Goal: Transaction & Acquisition: Purchase product/service

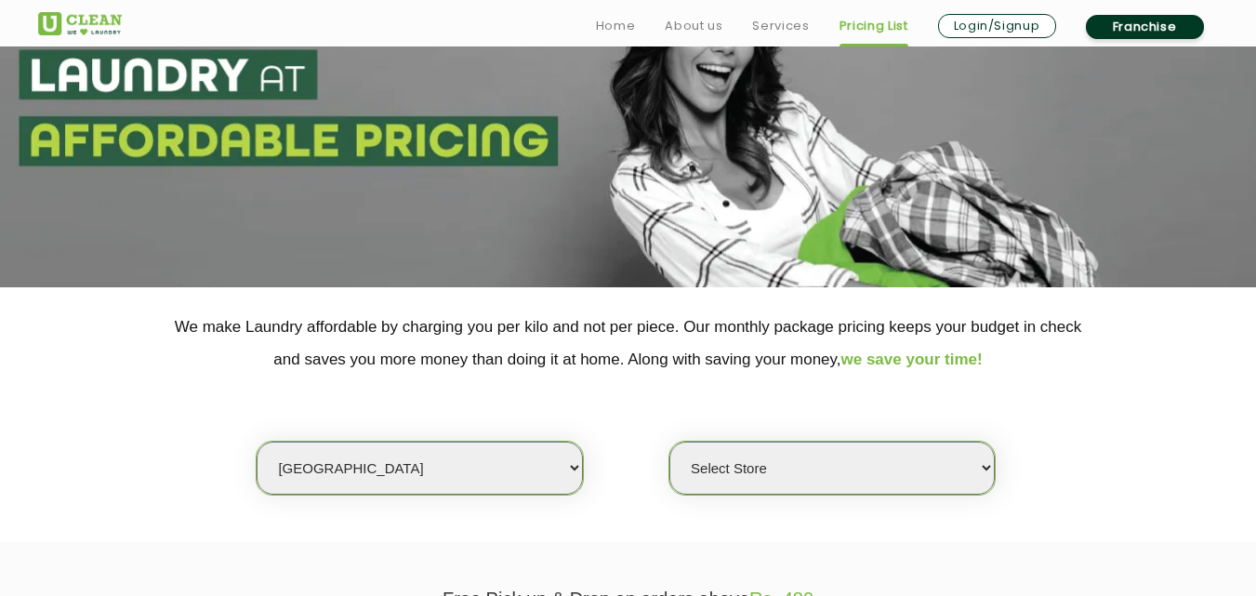
scroll to position [142, 0]
click at [454, 476] on select "Select city [GEOGRAPHIC_DATA] [GEOGRAPHIC_DATA] [GEOGRAPHIC_DATA] [GEOGRAPHIC_D…" at bounding box center [419, 468] width 325 height 53
select select "70"
click at [445, 467] on select "Select city [GEOGRAPHIC_DATA] [GEOGRAPHIC_DATA] [GEOGRAPHIC_DATA] [GEOGRAPHIC_D…" at bounding box center [419, 468] width 325 height 53
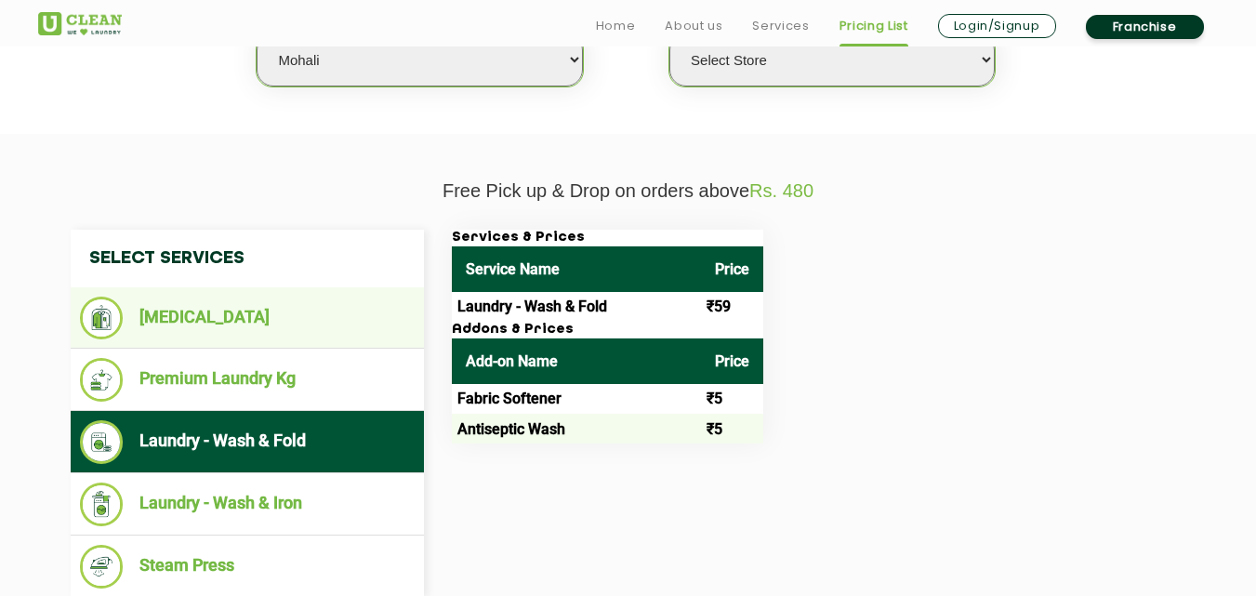
scroll to position [558, 0]
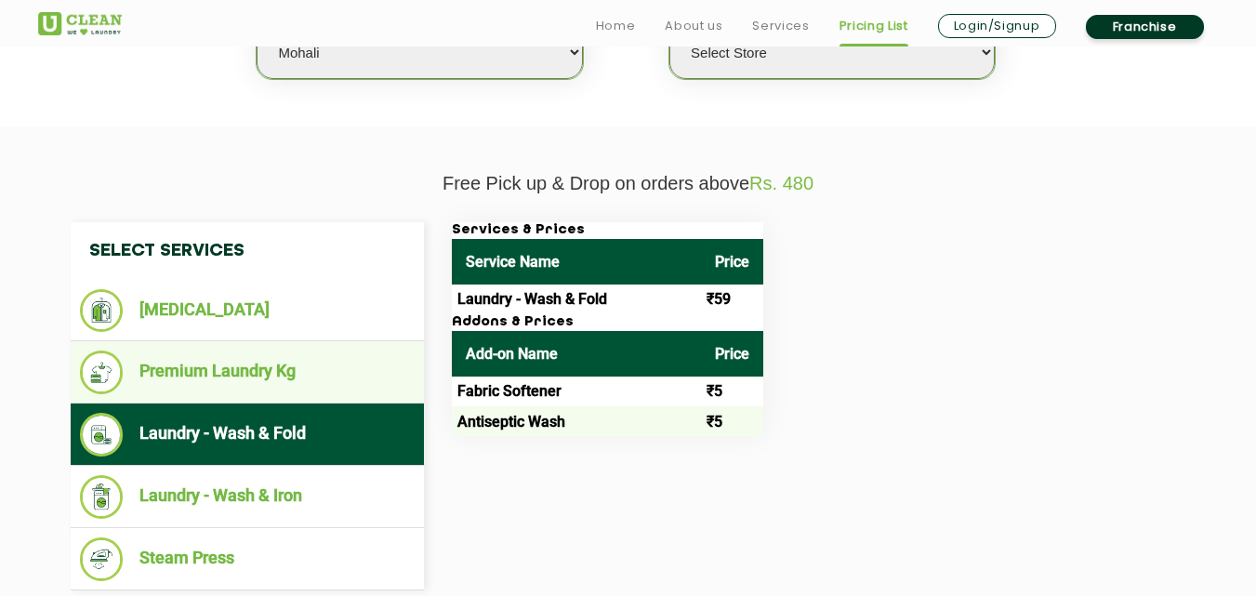
click at [317, 403] on ul "Premium Laundry Kg" at bounding box center [247, 372] width 353 height 62
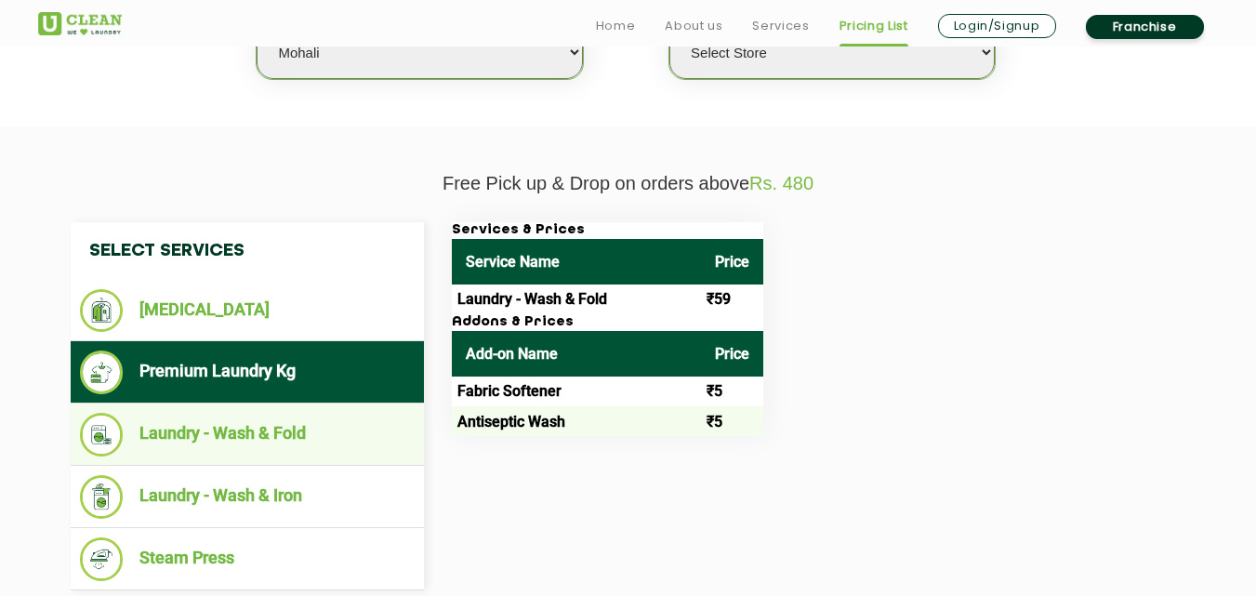
click at [308, 421] on li "Laundry - Wash & Fold" at bounding box center [247, 435] width 335 height 44
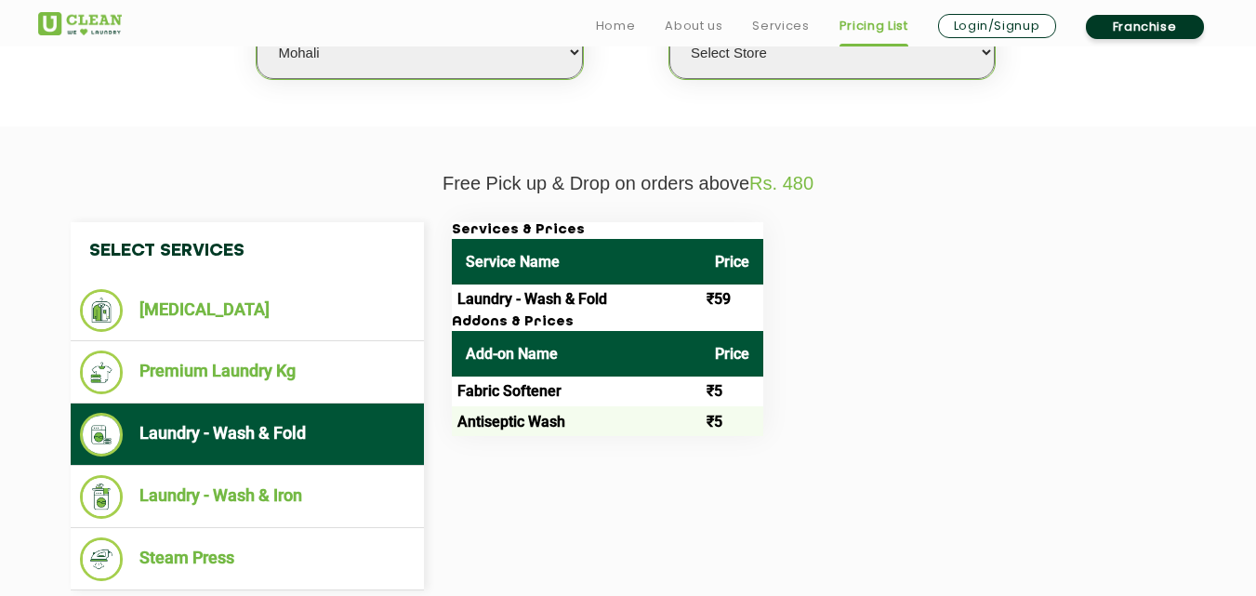
click at [308, 421] on li "Laundry - Wash & Fold" at bounding box center [247, 435] width 335 height 44
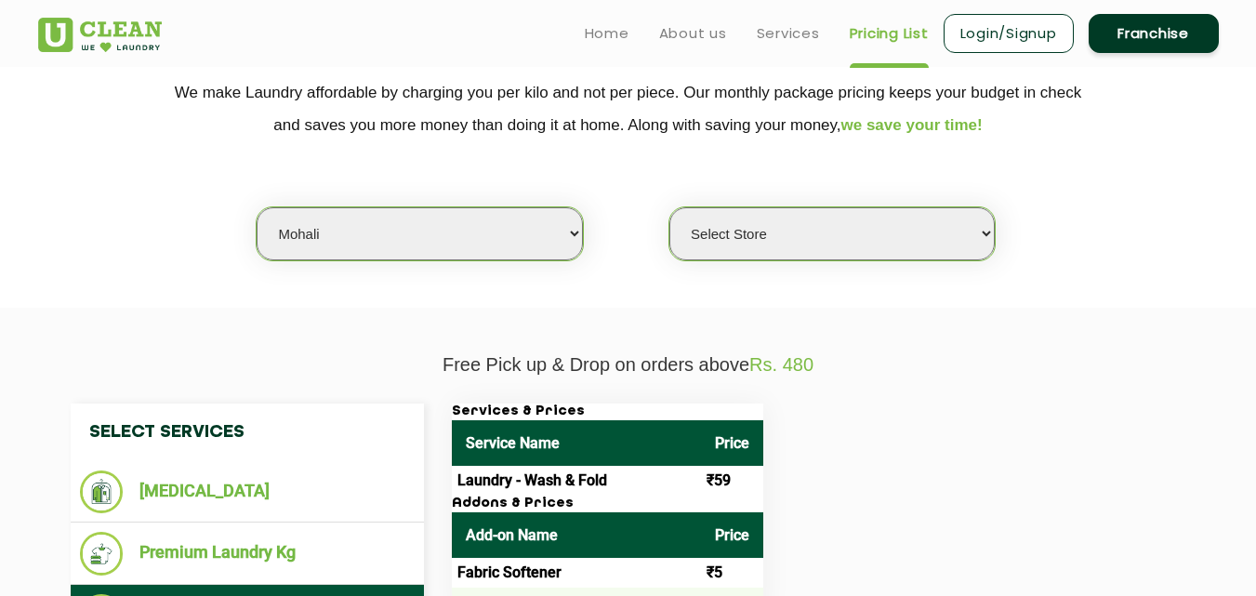
scroll to position [353, 0]
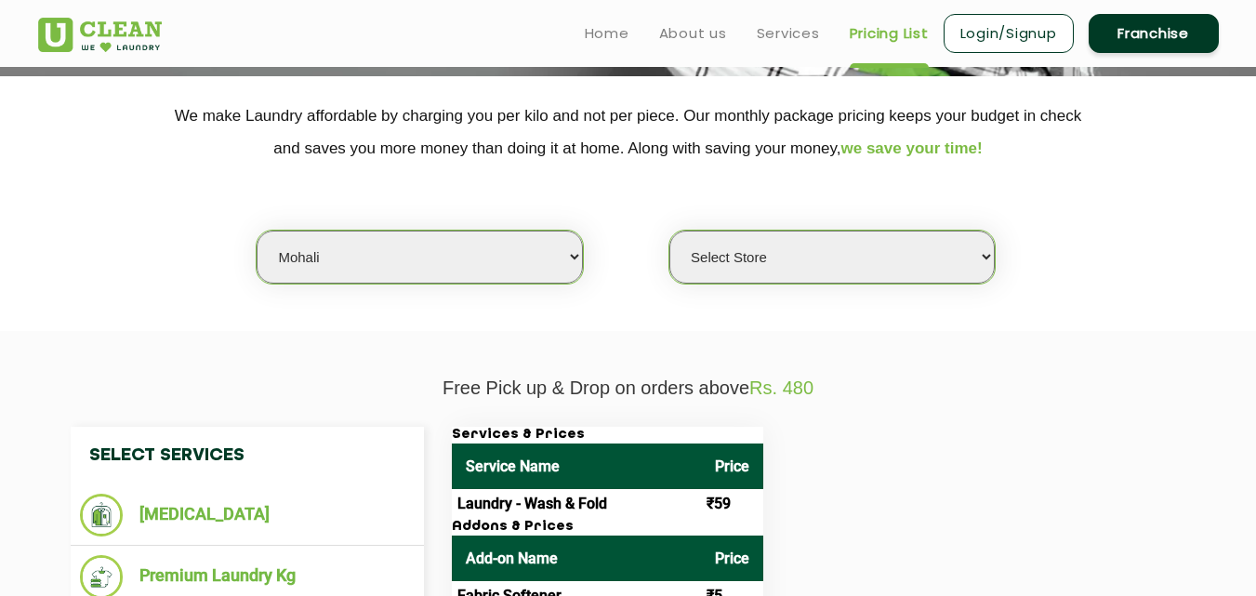
click at [415, 242] on select "Select city [GEOGRAPHIC_DATA] [GEOGRAPHIC_DATA] [GEOGRAPHIC_DATA] [GEOGRAPHIC_D…" at bounding box center [419, 257] width 325 height 53
click at [257, 231] on select "Select city [GEOGRAPHIC_DATA] [GEOGRAPHIC_DATA] [GEOGRAPHIC_DATA] [GEOGRAPHIC_D…" at bounding box center [419, 257] width 325 height 53
drag, startPoint x: 748, startPoint y: 227, endPoint x: 741, endPoint y: 250, distance: 24.1
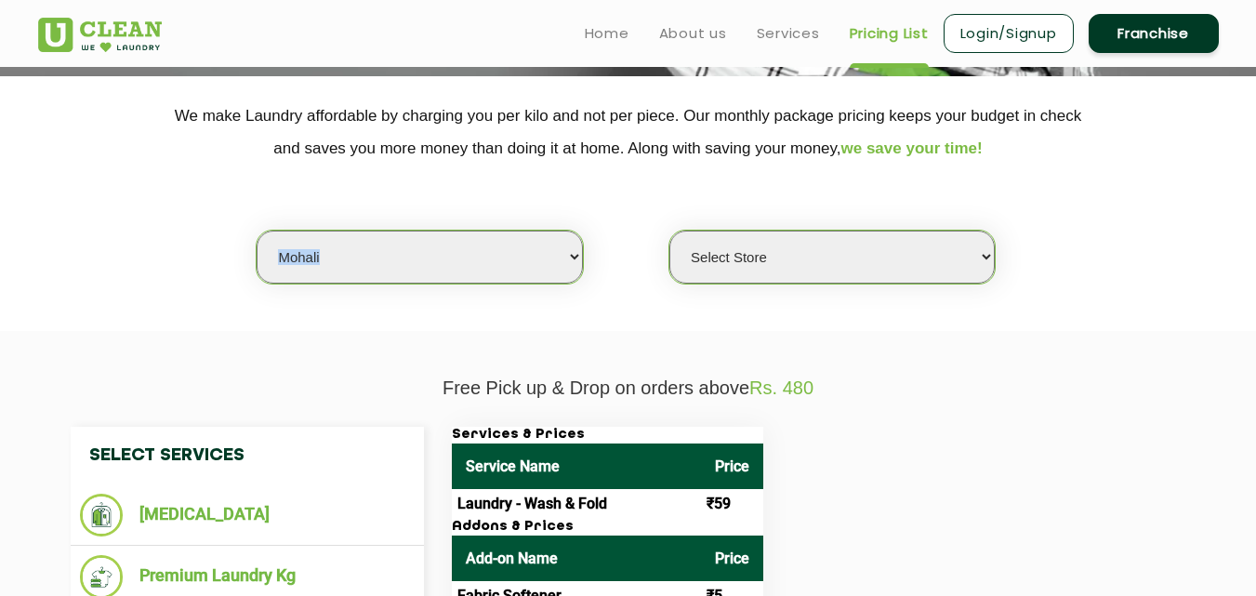
click at [741, 250] on div "Select city [GEOGRAPHIC_DATA] [GEOGRAPHIC_DATA] [GEOGRAPHIC_DATA] [GEOGRAPHIC_D…" at bounding box center [628, 225] width 1209 height 120
click at [741, 250] on select "Select Store UClean Shivranjani" at bounding box center [831, 257] width 325 height 53
